Goal: Information Seeking & Learning: Learn about a topic

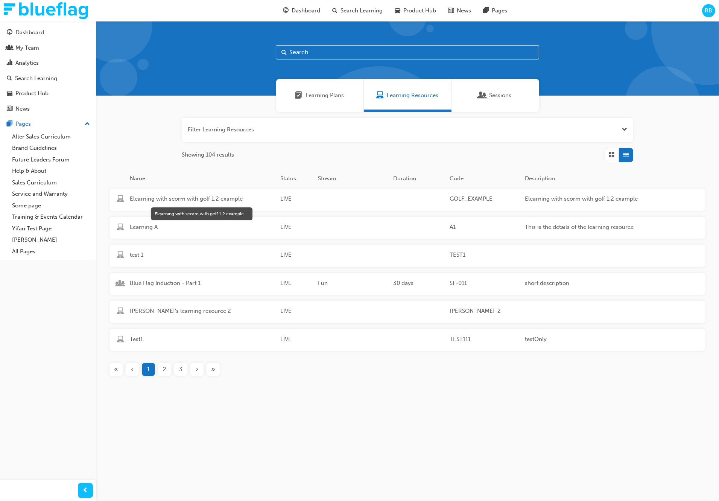
click at [185, 200] on span "Elearning with scorm with golf 1.2 example" at bounding box center [202, 198] width 144 height 9
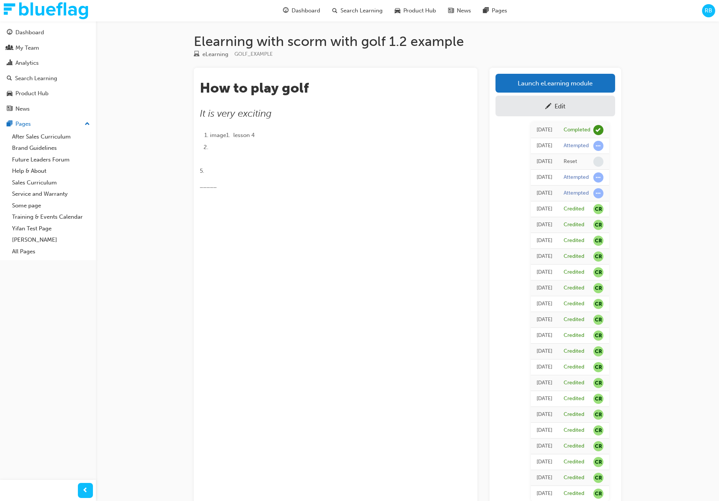
scroll to position [2, 0]
